Goal: Find specific fact: Find specific fact

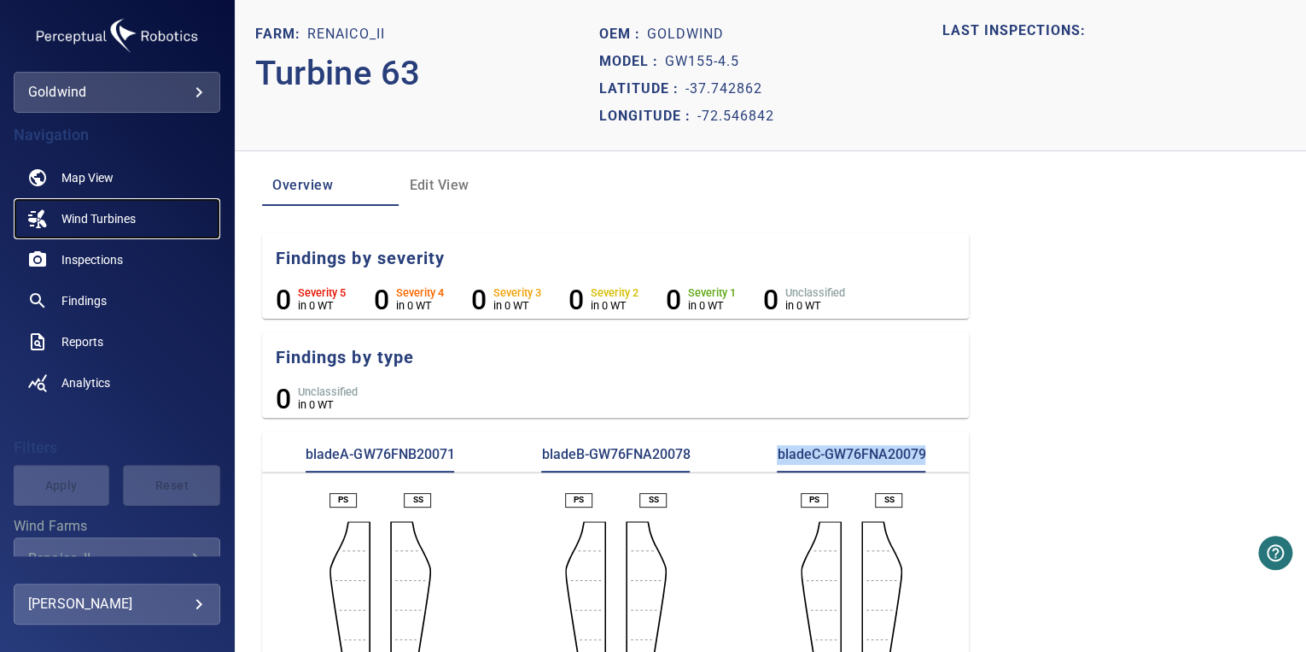
click at [88, 214] on span "Wind Turbines" at bounding box center [98, 218] width 74 height 17
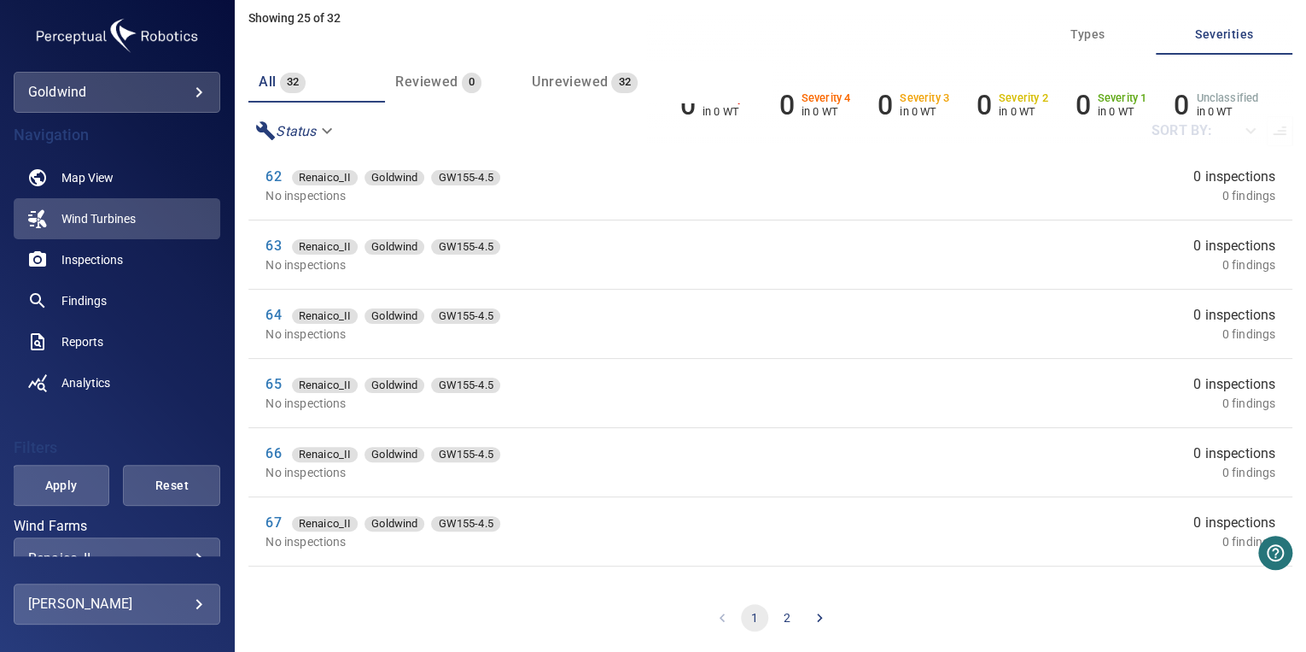
scroll to position [1167, 0]
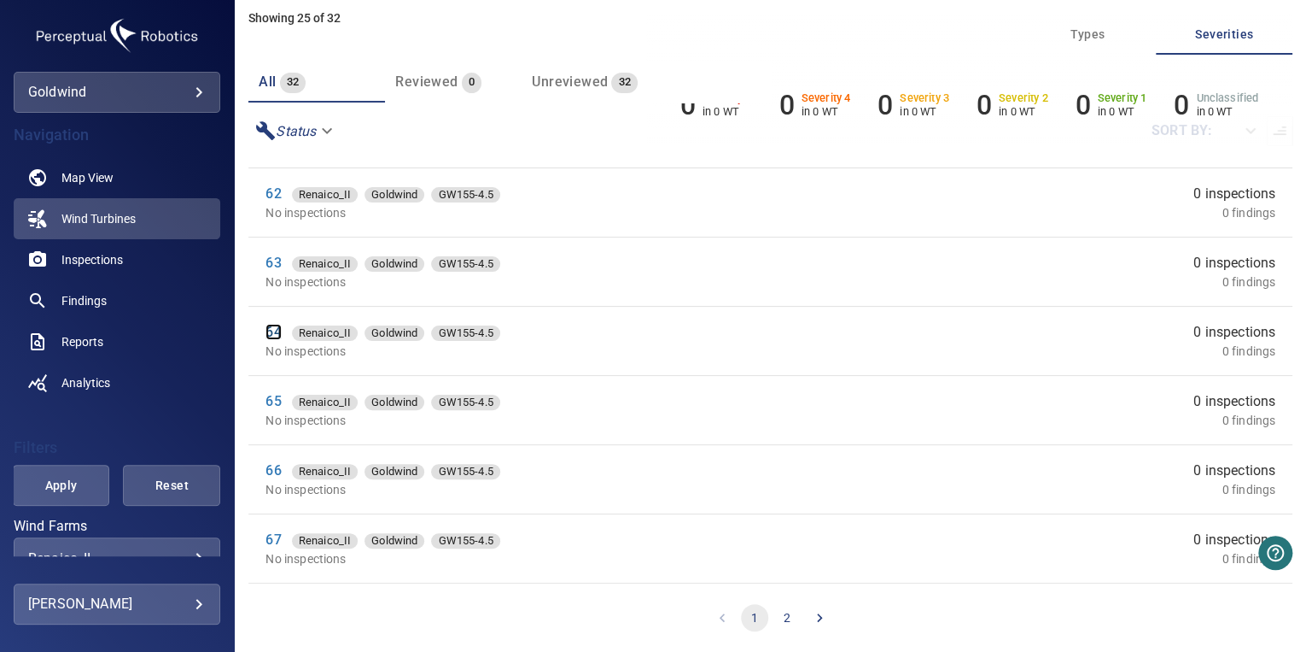
click at [273, 328] on link "64" at bounding box center [273, 332] width 15 height 16
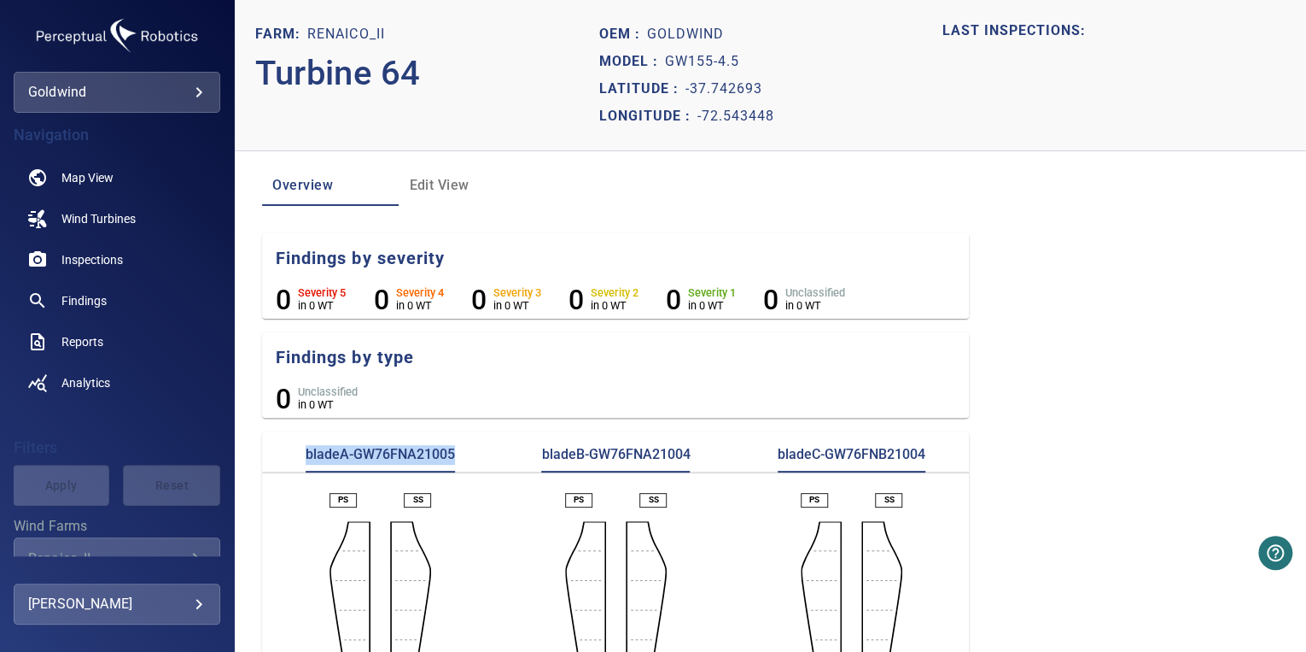
drag, startPoint x: 454, startPoint y: 456, endPoint x: 302, endPoint y: 453, distance: 152.0
click at [302, 453] on div "bladeA-GW76FNA21005" at bounding box center [380, 458] width 236 height 27
copy p "bladeA-GW76FNA21005"
drag, startPoint x: 683, startPoint y: 445, endPoint x: 540, endPoint y: 454, distance: 143.8
click at [541, 454] on p "bladeB-GW76FNA21004" at bounding box center [615, 458] width 149 height 27
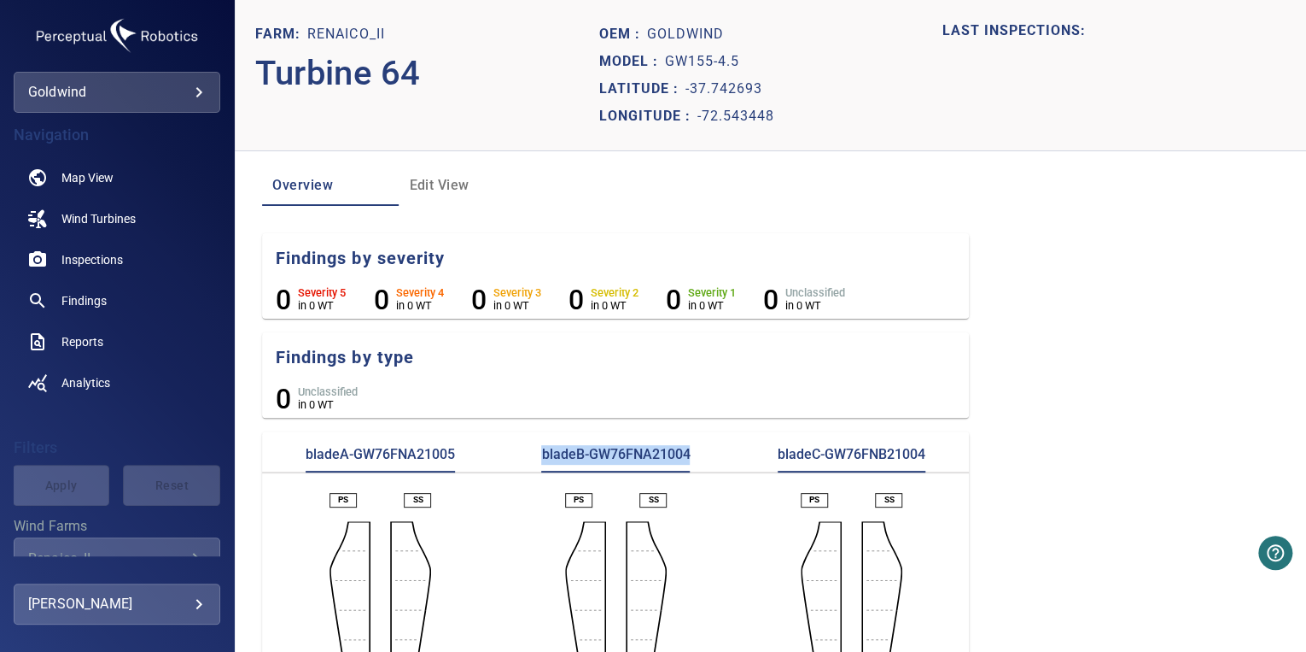
copy p "bladeB-GW76FNA21004"
drag, startPoint x: 940, startPoint y: 447, endPoint x: 760, endPoint y: 464, distance: 180.9
click at [760, 464] on div "bladeC-GW76FNB21004" at bounding box center [851, 458] width 236 height 27
copy p "bladeC-GW76FNB21004"
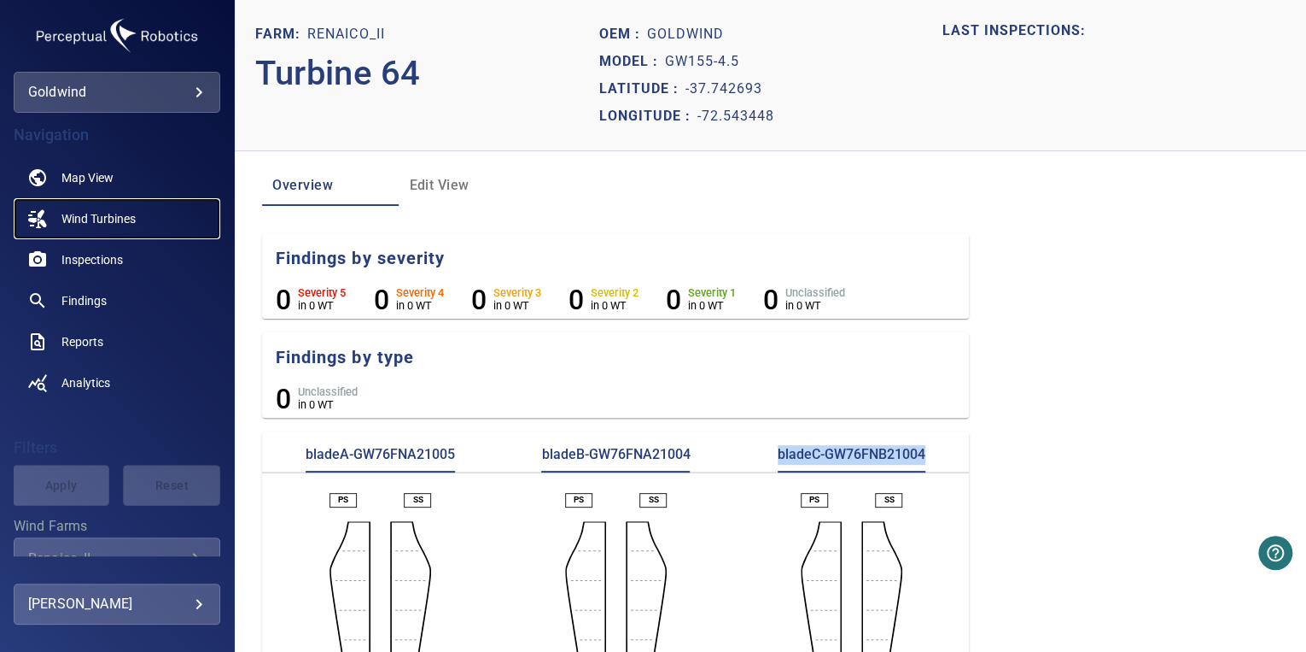
click at [103, 215] on span "Wind Turbines" at bounding box center [98, 218] width 74 height 17
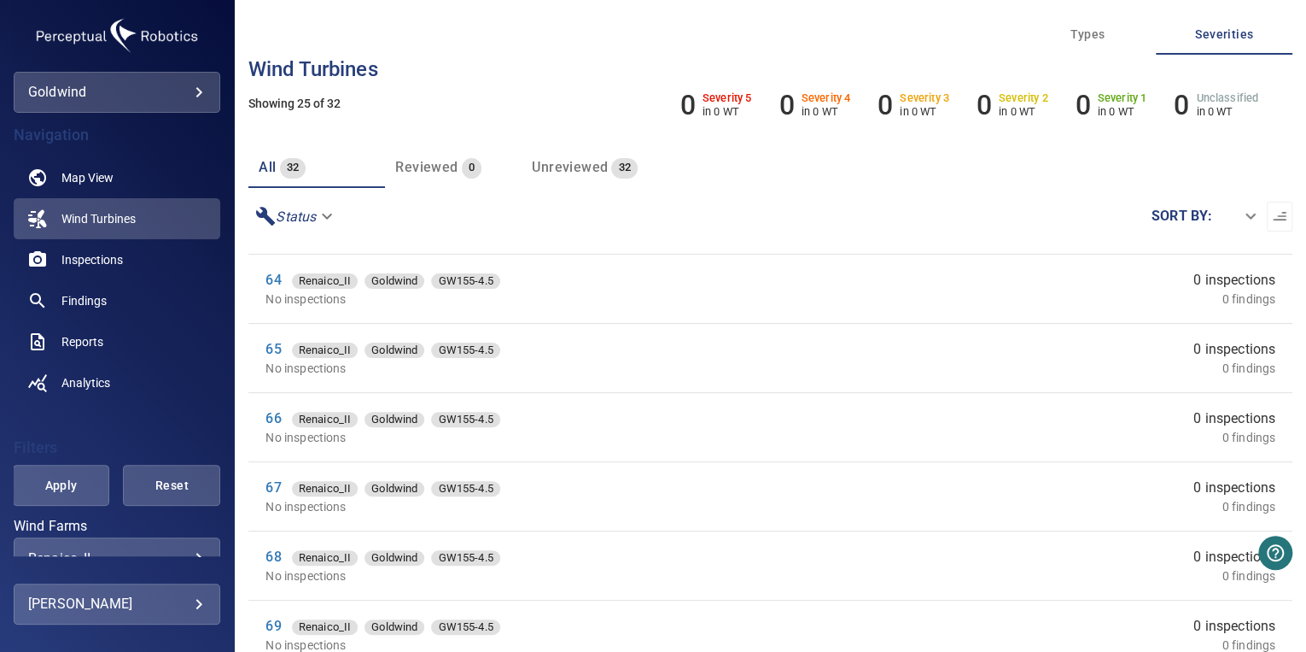
scroll to position [85, 0]
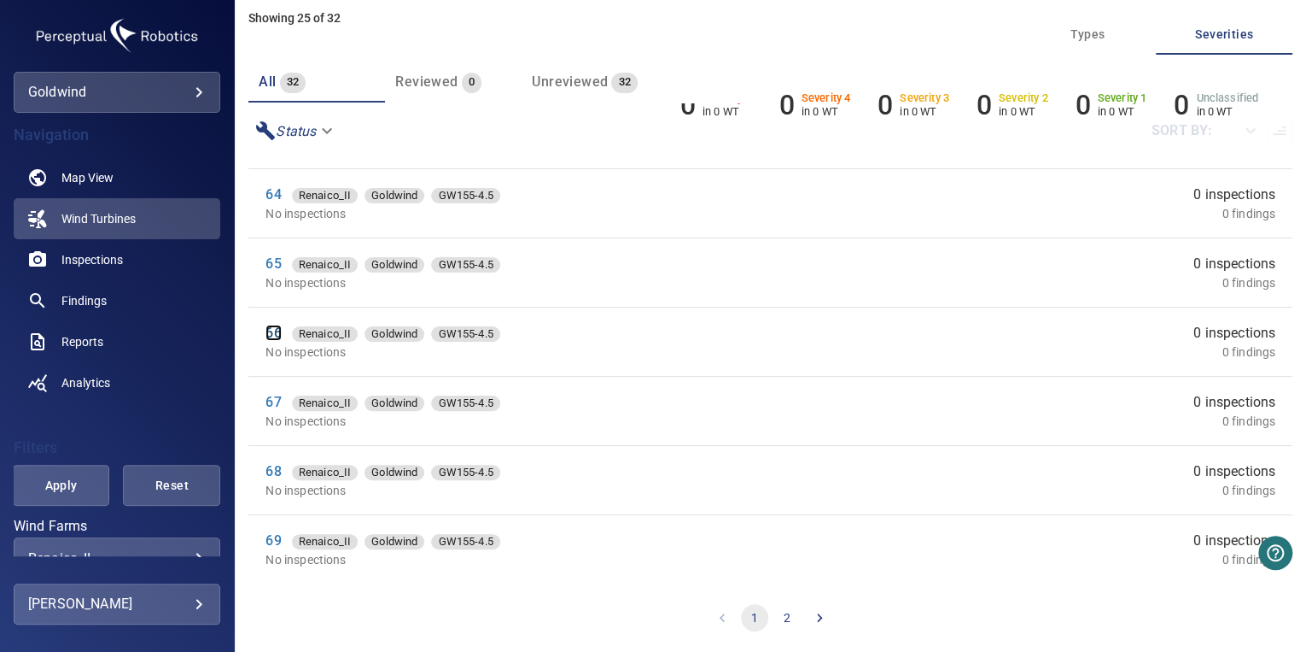
click at [279, 334] on link "66" at bounding box center [273, 332] width 15 height 16
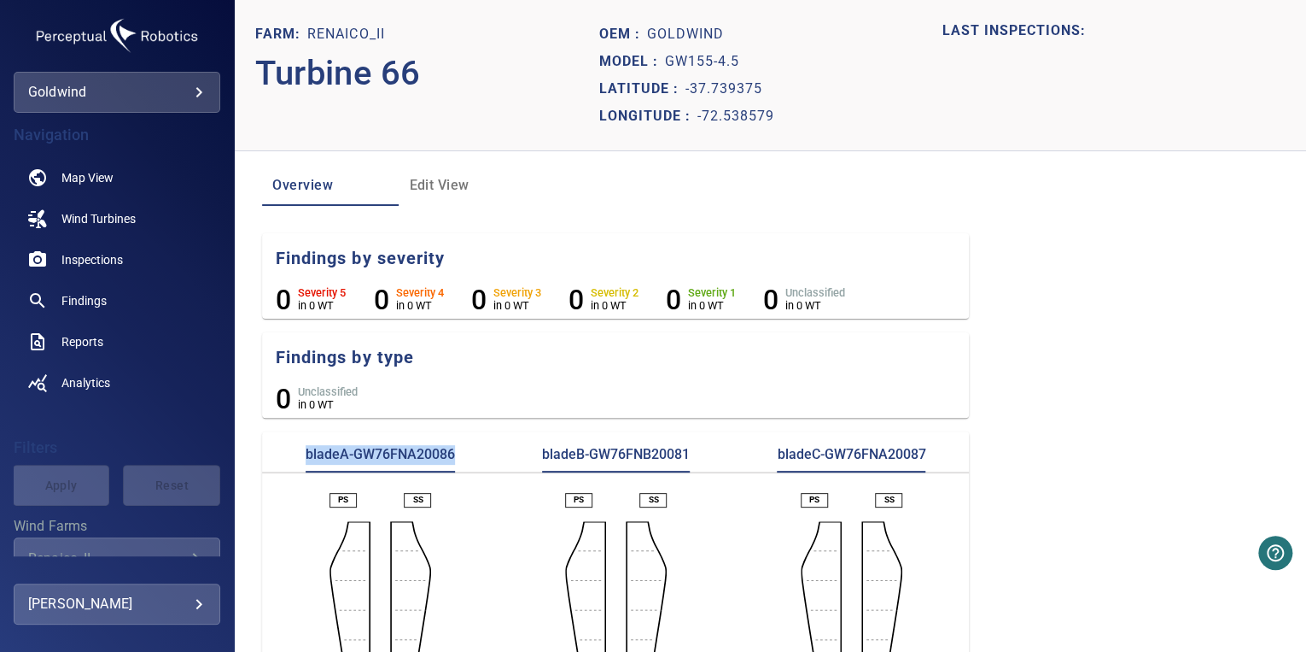
drag, startPoint x: 459, startPoint y: 454, endPoint x: 289, endPoint y: 447, distance: 170.9
click at [289, 447] on div "bladeA-GW76FNA20086" at bounding box center [380, 458] width 236 height 27
copy p "bladeA-GW76FNA20086"
drag, startPoint x: 692, startPoint y: 460, endPoint x: 532, endPoint y: 453, distance: 159.8
click at [532, 453] on div "bladeB-GW76FNB20081" at bounding box center [616, 458] width 236 height 27
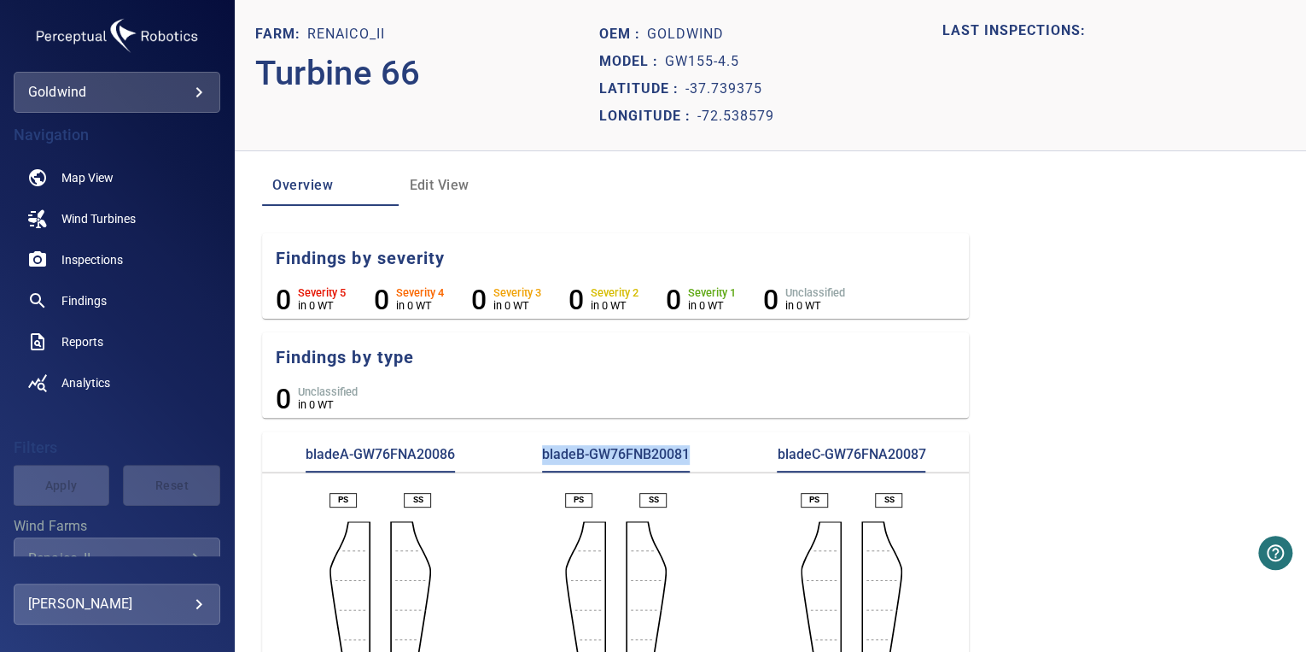
copy p "bladeB-GW76FNB20081"
drag, startPoint x: 925, startPoint y: 451, endPoint x: 766, endPoint y: 464, distance: 159.3
click at [766, 464] on div "bladeC-GW76FNA20087" at bounding box center [851, 458] width 236 height 27
copy p "bladeC-GW76FNA20087"
